Goal: Use online tool/utility: Utilize a website feature to perform a specific function

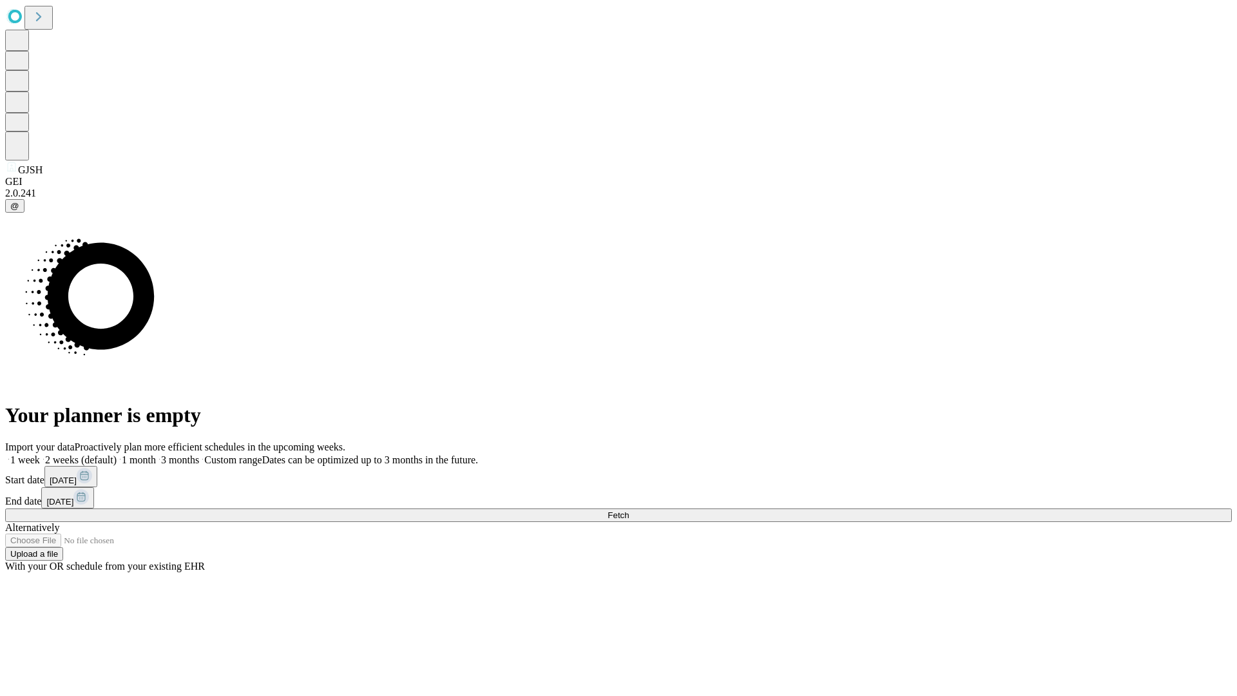
click at [629, 510] on span "Fetch" at bounding box center [617, 515] width 21 height 10
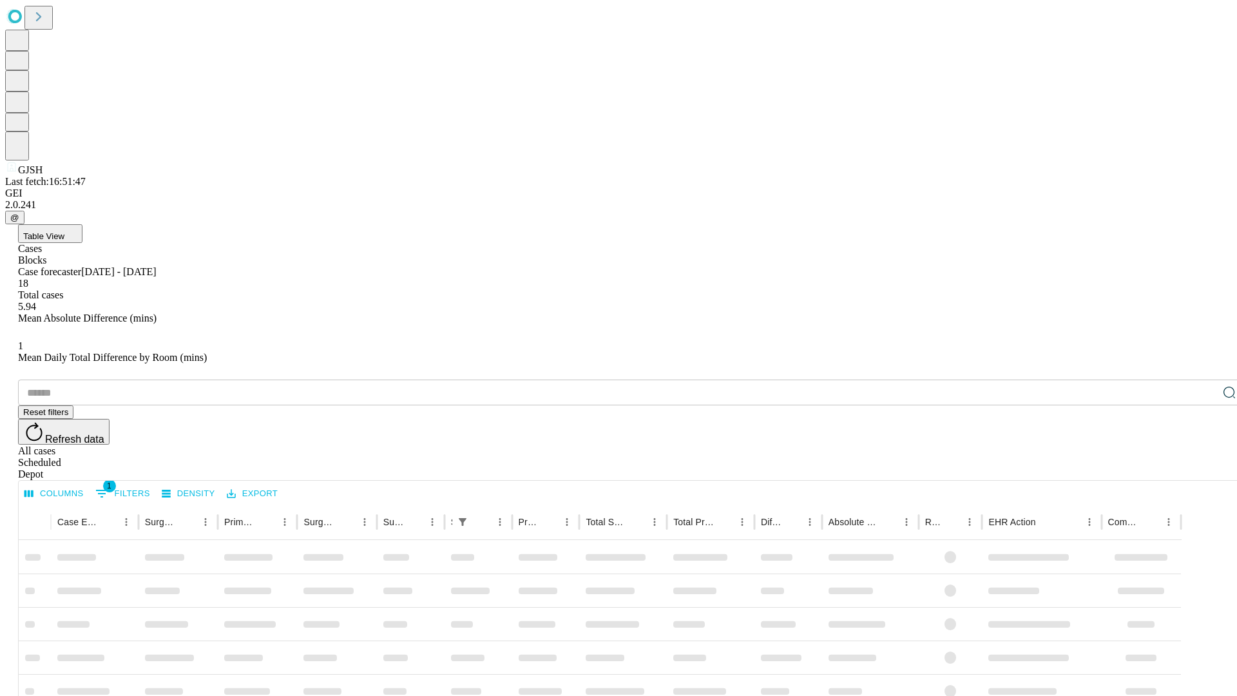
click at [64, 231] on span "Table View" at bounding box center [43, 236] width 41 height 10
